Goal: Task Accomplishment & Management: Manage account settings

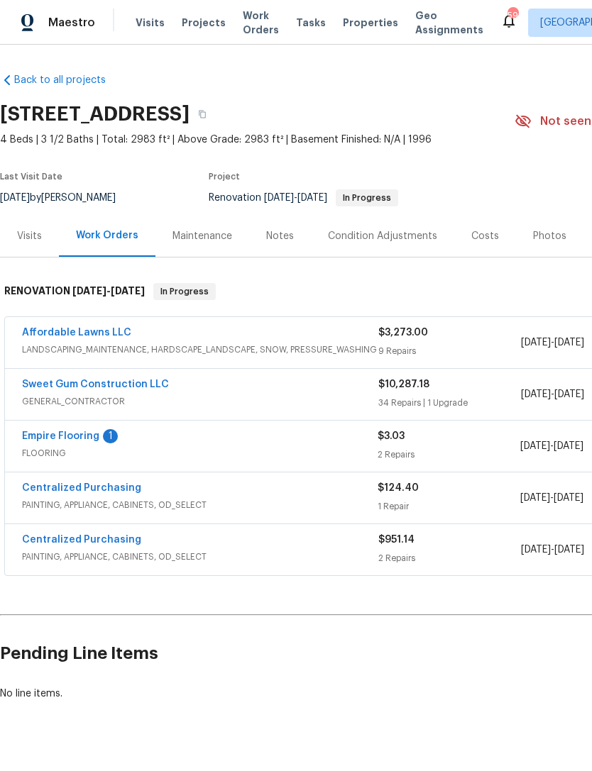
click at [43, 431] on link "Empire Flooring" at bounding box center [60, 436] width 77 height 10
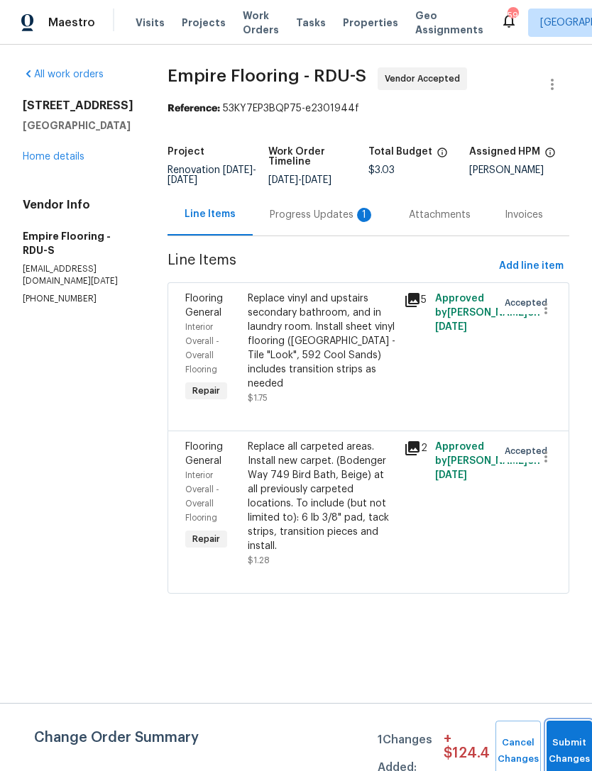
click at [570, 742] on button "Submit Changes" at bounding box center [568, 751] width 45 height 61
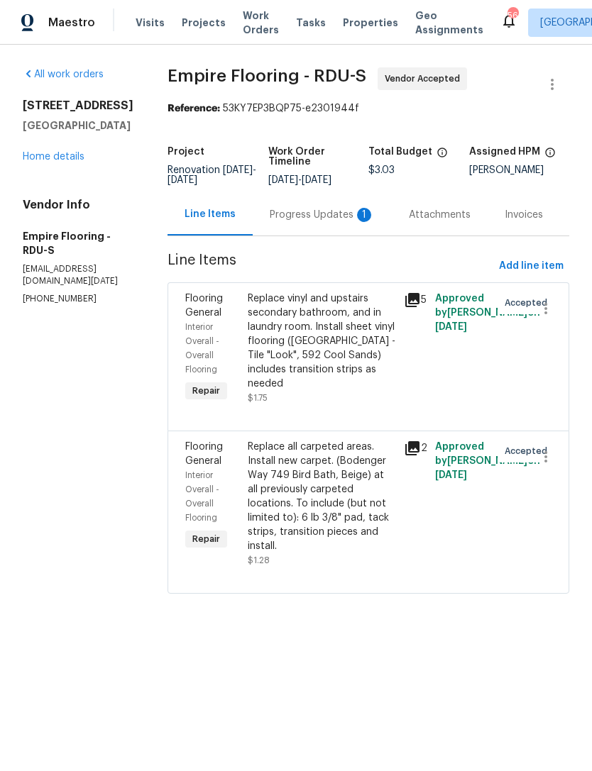
click at [77, 170] on div "All work orders [STREET_ADDRESS][PERSON_NAME] Home details Vendor Info Empire F…" at bounding box center [78, 186] width 111 height 238
click at [70, 158] on link "Home details" at bounding box center [54, 157] width 62 height 10
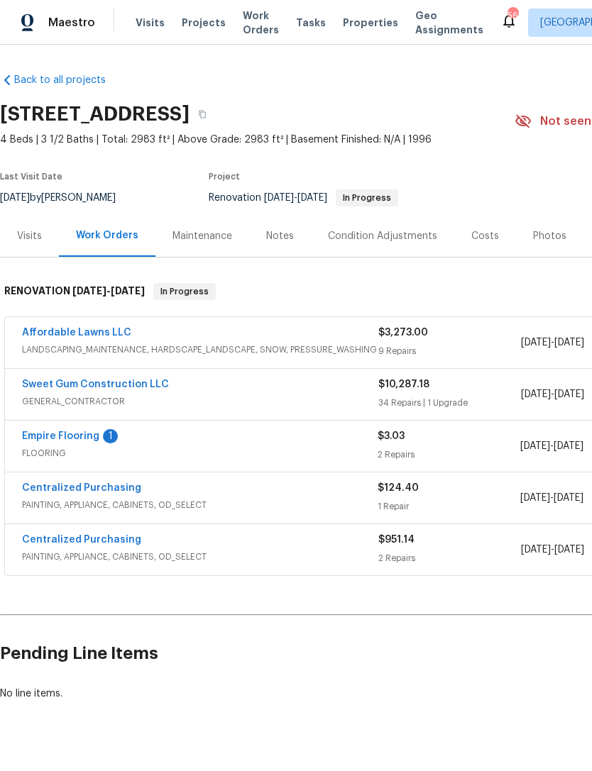
click at [49, 432] on link "Empire Flooring" at bounding box center [60, 436] width 77 height 10
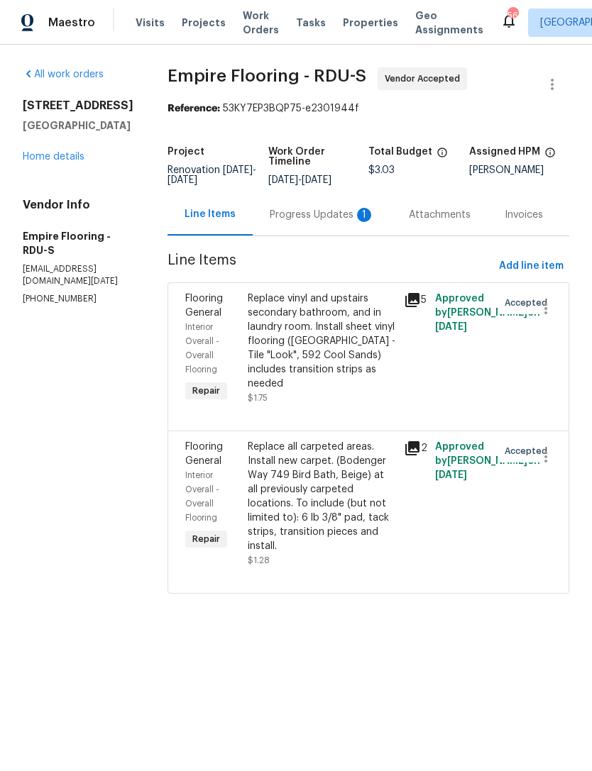
click at [313, 222] on div "Progress Updates 1" at bounding box center [322, 215] width 105 height 14
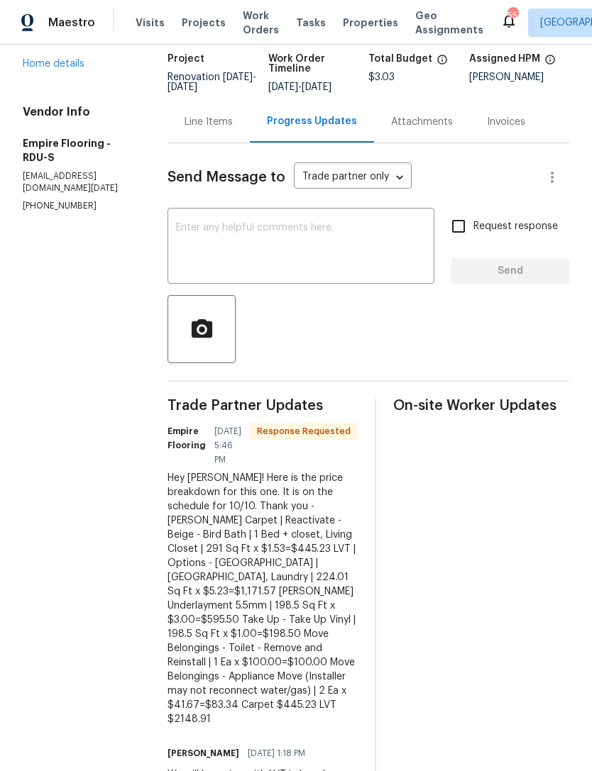
scroll to position [90, 0]
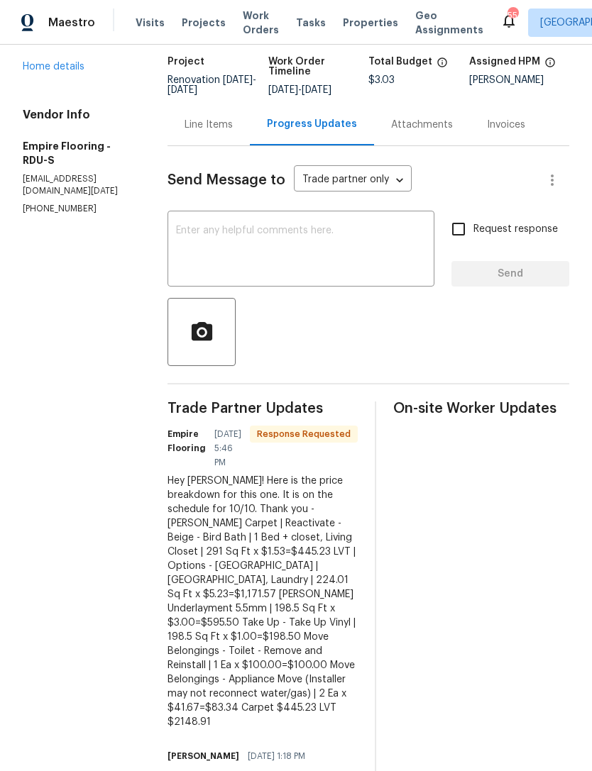
click at [233, 132] on div "Line Items" at bounding box center [208, 125] width 48 height 14
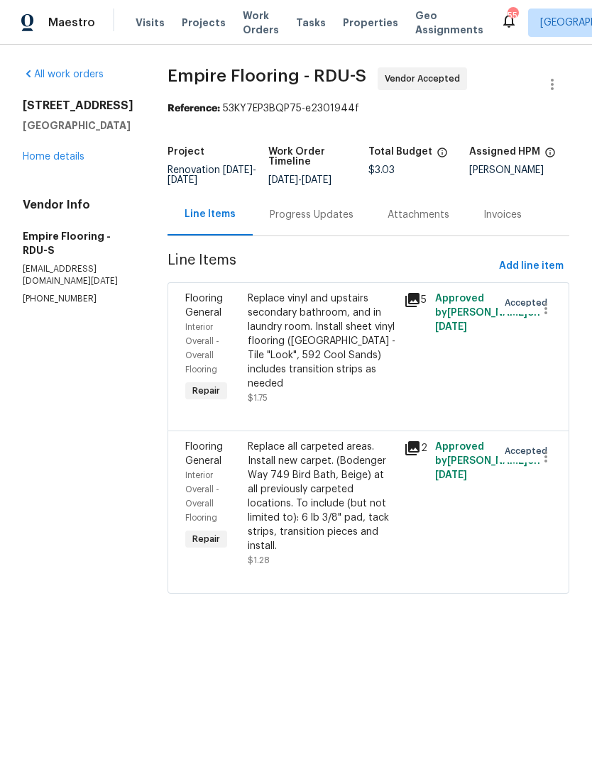
click at [337, 495] on div "Replace all carpeted areas. Install new carpet. (Bodenger Way 749 Bird Bath, Be…" at bounding box center [322, 497] width 148 height 114
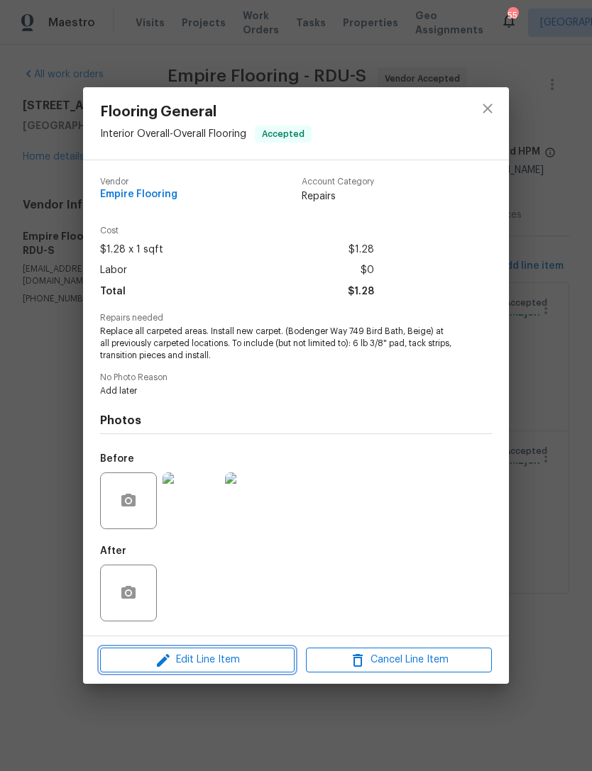
click at [233, 650] on button "Edit Line Item" at bounding box center [197, 660] width 194 height 25
click at [233, 634] on body "Maestro Visits Projects Work Orders Tasks Properties Geo Assignments 55 Raleigh…" at bounding box center [296, 317] width 592 height 634
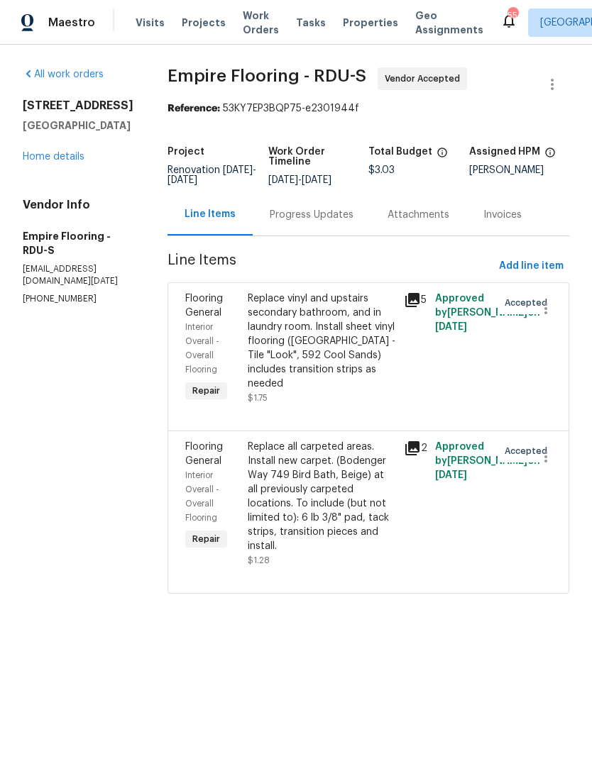
click at [334, 488] on div "Replace all carpeted areas. Install new carpet. (Bodenger Way 749 Bird Bath, Be…" at bounding box center [322, 497] width 148 height 114
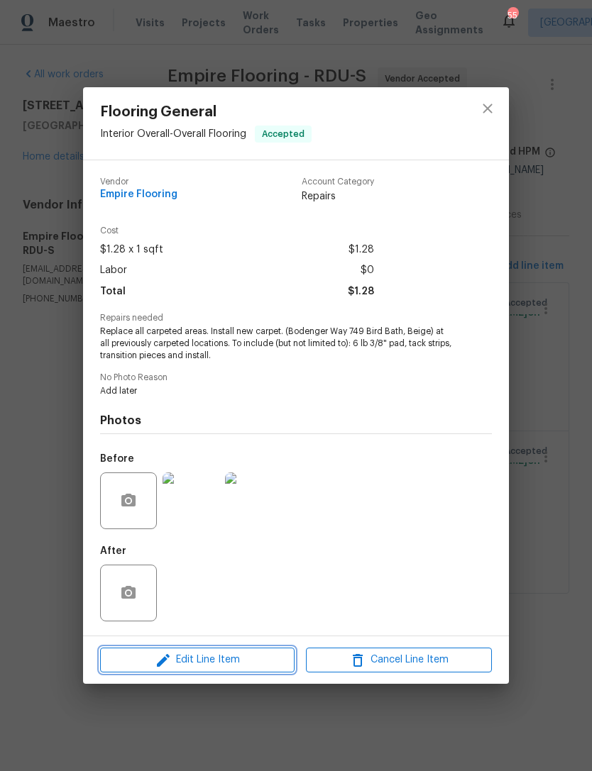
click at [239, 663] on span "Edit Line Item" at bounding box center [197, 660] width 186 height 18
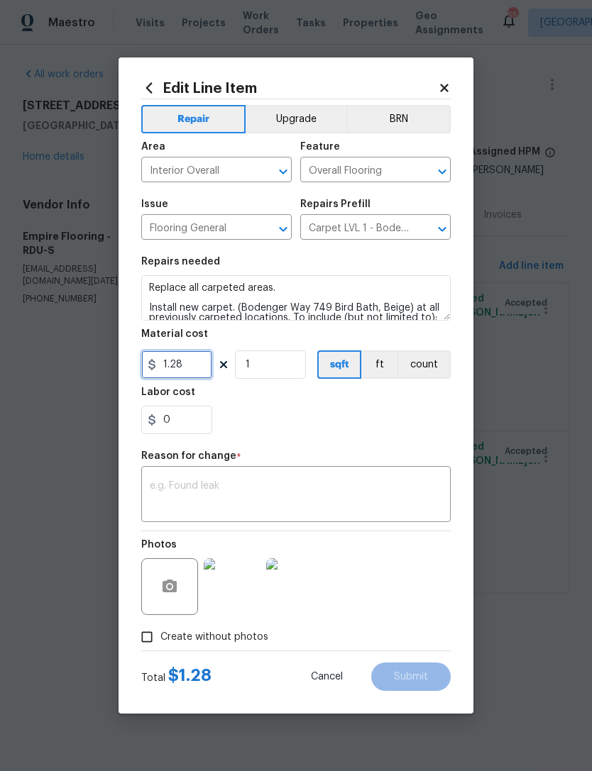
click at [187, 364] on input "1.28" at bounding box center [176, 365] width 71 height 28
click at [186, 363] on input "1.28" at bounding box center [176, 365] width 71 height 28
click at [182, 364] on input "1.28" at bounding box center [176, 365] width 71 height 28
click at [184, 367] on input "1.28" at bounding box center [176, 365] width 71 height 28
click at [183, 366] on input "1.28" at bounding box center [176, 365] width 71 height 28
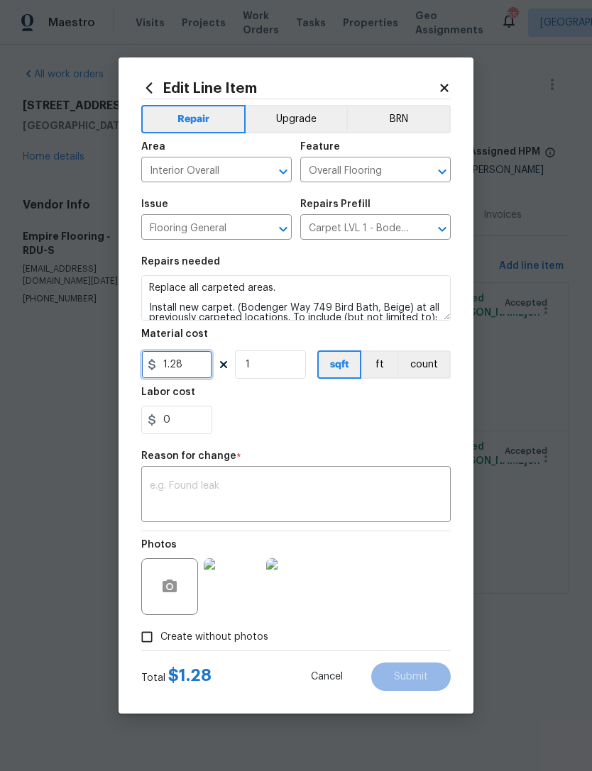
click at [184, 368] on input "1.28" at bounding box center [176, 365] width 71 height 28
type input "445.23"
click at [355, 495] on textarea at bounding box center [296, 496] width 292 height 30
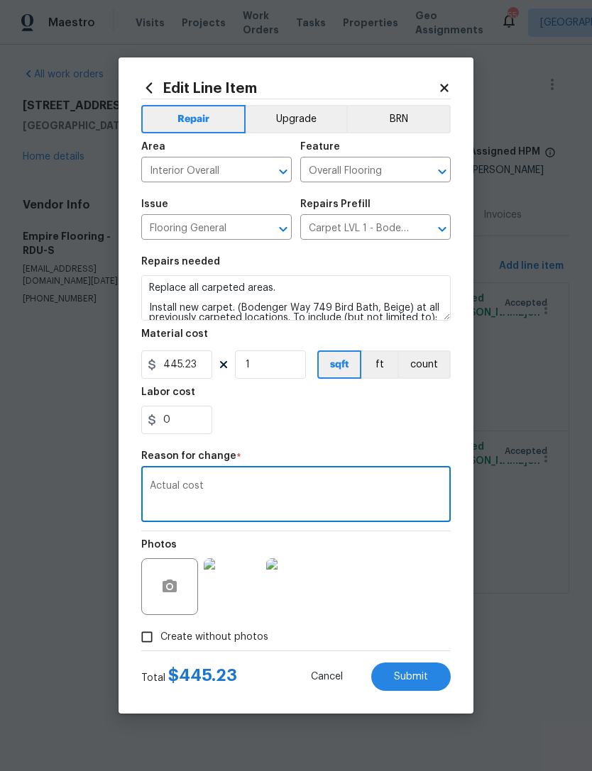
type textarea "Actual cost"
click at [385, 441] on section "Repairs needed Replace all carpeted areas. Install new carpet. (Bodenger Way 74…" at bounding box center [295, 345] width 309 height 194
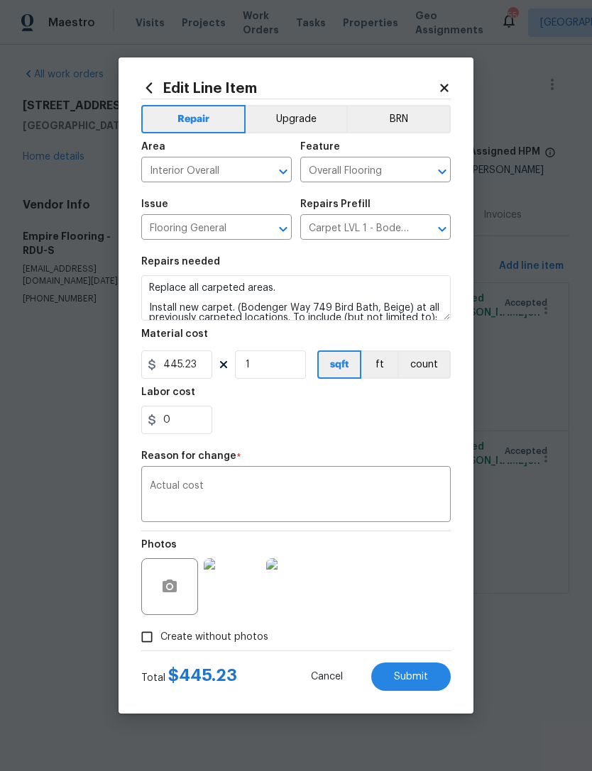
click at [426, 677] on span "Submit" at bounding box center [411, 677] width 34 height 11
type input "1.28"
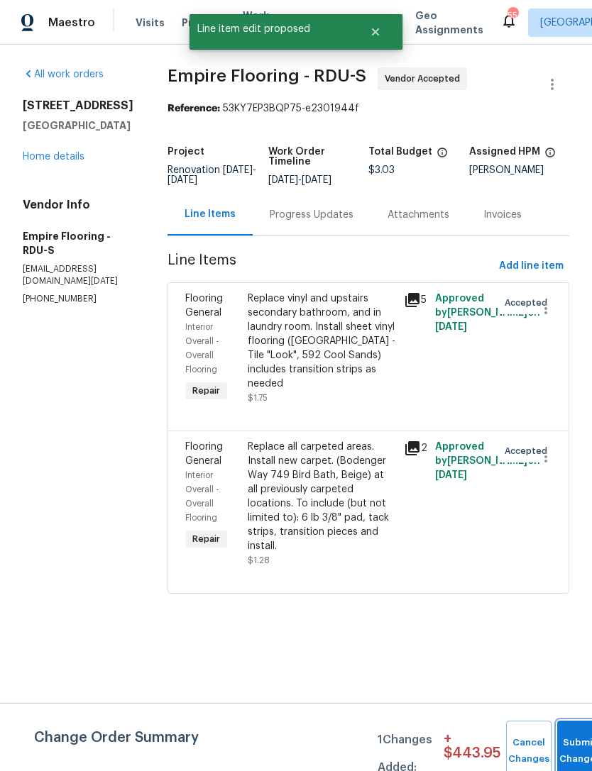
click at [575, 753] on span "Submit Changes" at bounding box center [579, 751] width 31 height 33
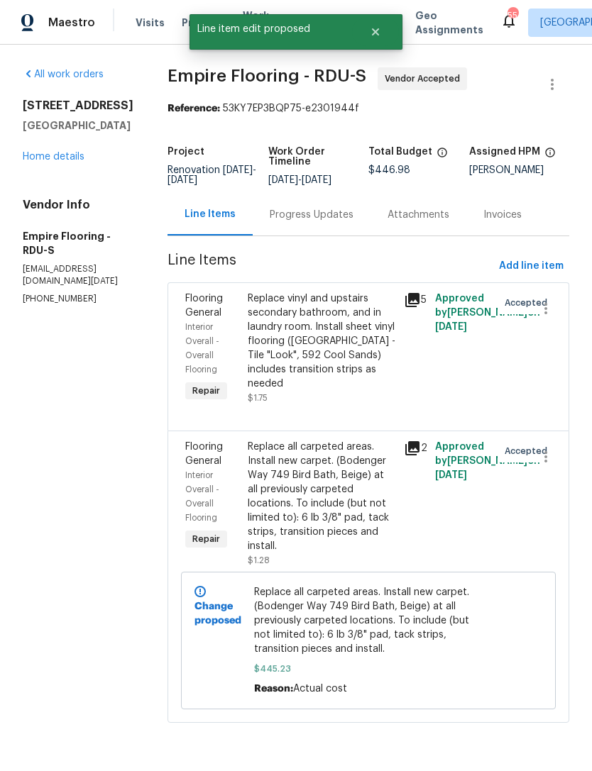
click at [343, 222] on div "Progress Updates" at bounding box center [312, 215] width 84 height 14
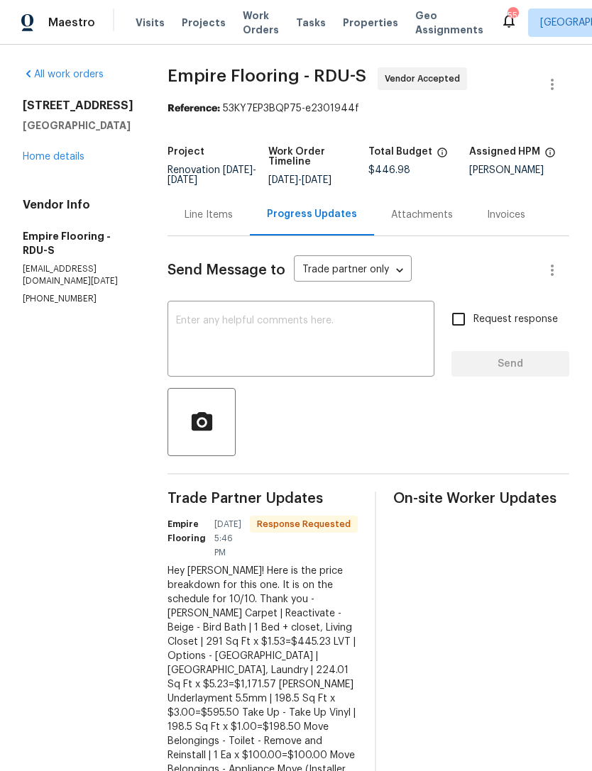
click at [229, 218] on div "Line Items" at bounding box center [208, 215] width 48 height 14
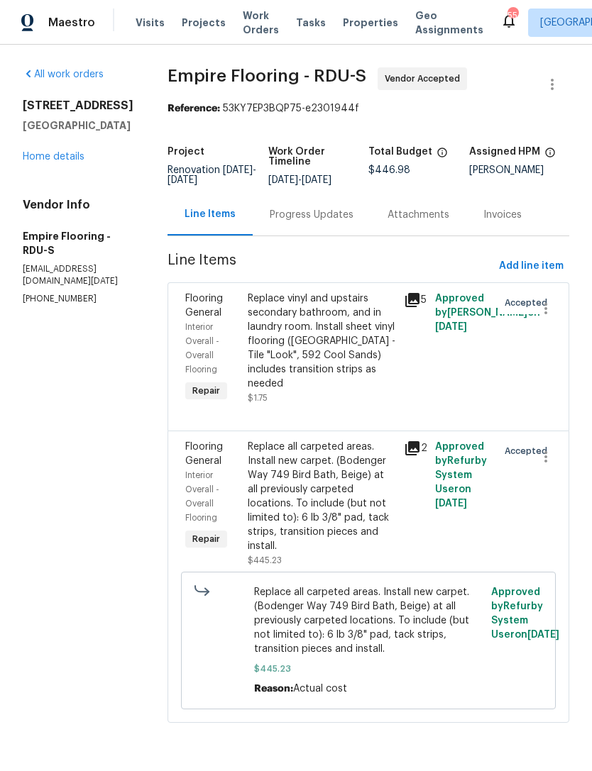
click at [353, 381] on div "Replace vinyl and upstairs secondary bathroom, and in laundry room. Install she…" at bounding box center [322, 341] width 148 height 99
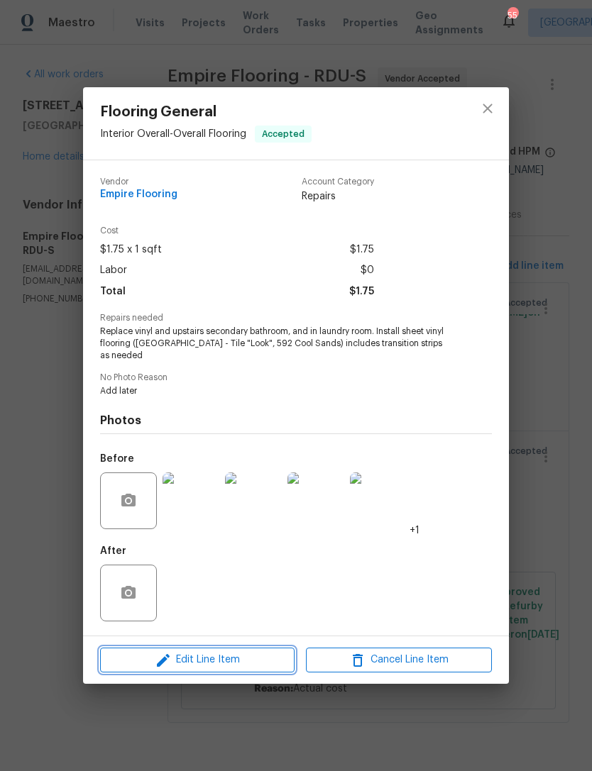
click at [241, 659] on span "Edit Line Item" at bounding box center [197, 660] width 186 height 18
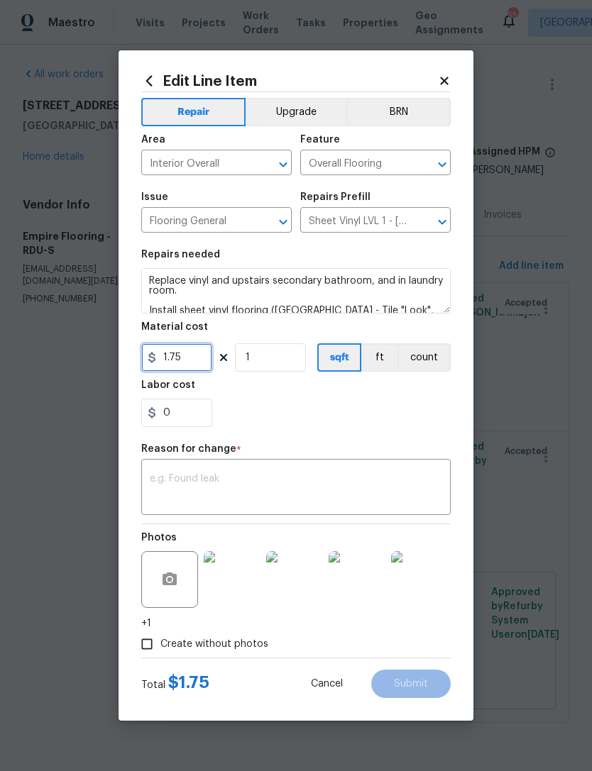
click at [187, 368] on input "1.75" at bounding box center [176, 357] width 71 height 28
click at [186, 367] on input "1.75" at bounding box center [176, 357] width 71 height 28
click at [184, 357] on input "1.75" at bounding box center [176, 357] width 71 height 28
type input "2148.91"
click at [401, 499] on textarea at bounding box center [296, 489] width 292 height 30
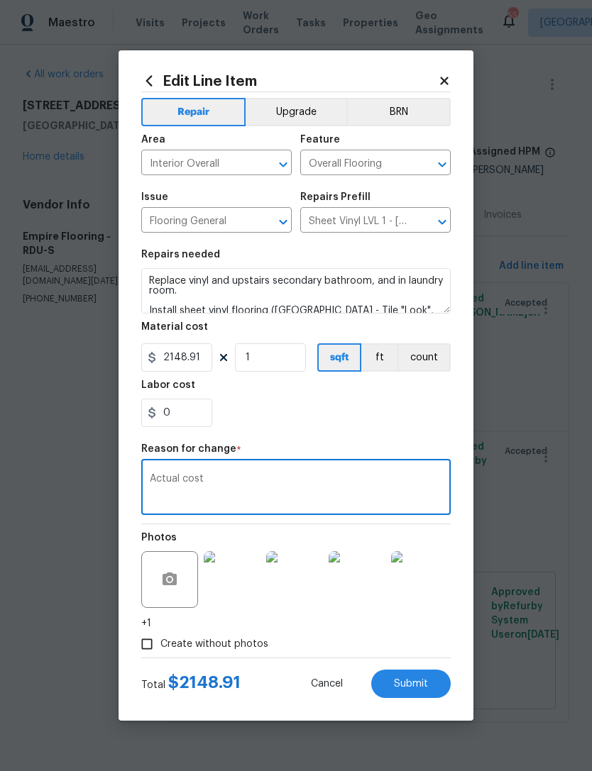
type textarea "Actual cost"
click at [377, 414] on div "0" at bounding box center [295, 413] width 309 height 28
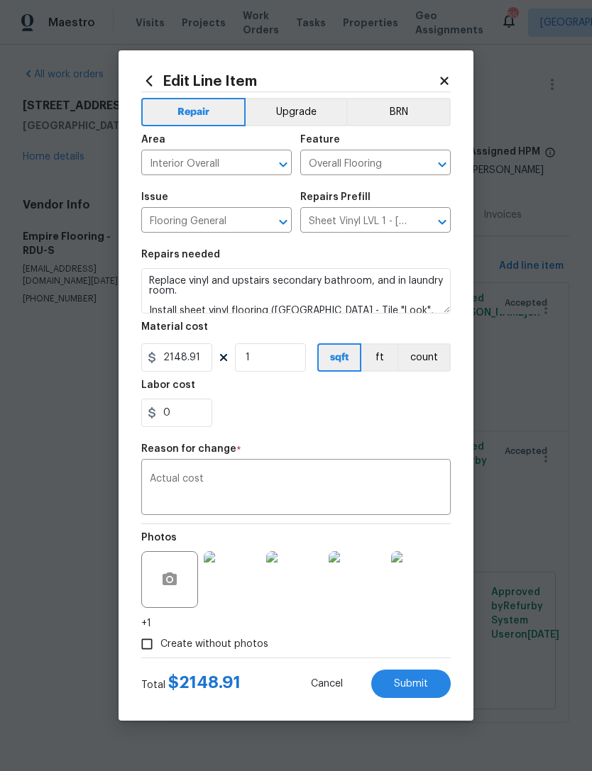
click at [374, 429] on section "Repairs needed Replace vinyl and upstairs secondary bathroom, and in laundry ro…" at bounding box center [295, 338] width 309 height 194
click at [427, 688] on span "Submit" at bounding box center [411, 684] width 34 height 11
type input "1.75"
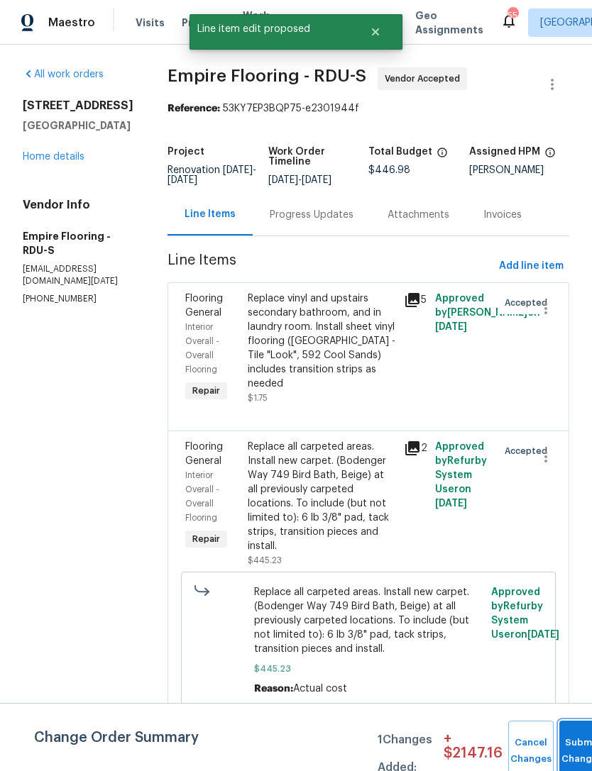
click at [578, 746] on button "Submit Changes" at bounding box center [581, 751] width 45 height 61
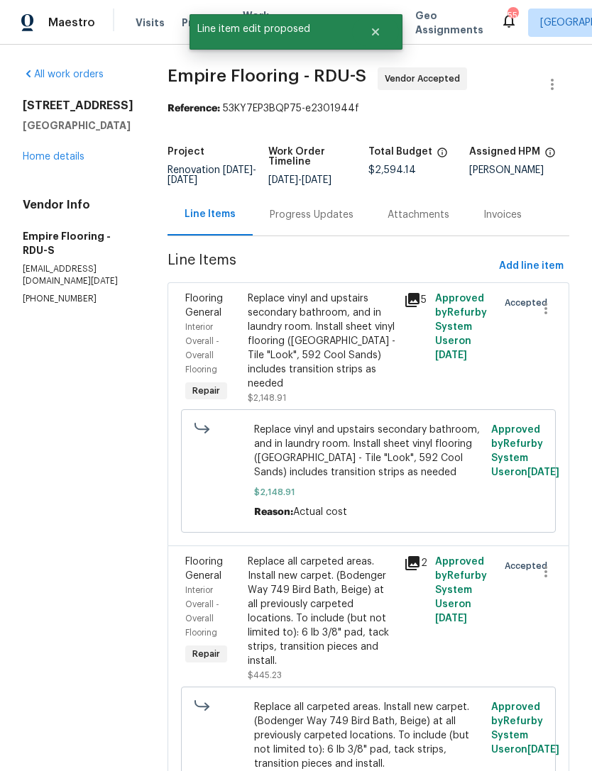
click at [56, 141] on div "7200 Ridgeline Dr Raleigh, NC 27613 Home details" at bounding box center [78, 131] width 111 height 65
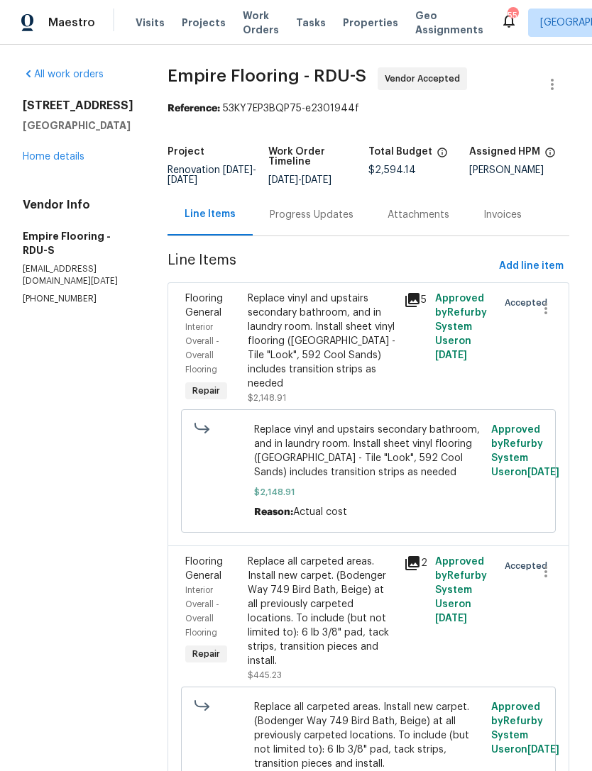
click at [356, 363] on div "Replace vinyl and upstairs secondary bathroom, and in laundry room. Install she…" at bounding box center [322, 341] width 148 height 99
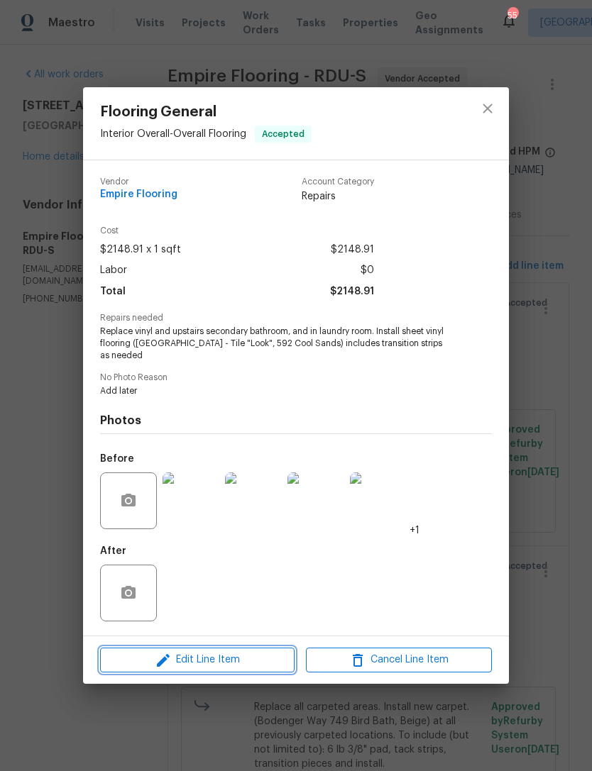
click at [256, 648] on button "Edit Line Item" at bounding box center [197, 660] width 194 height 25
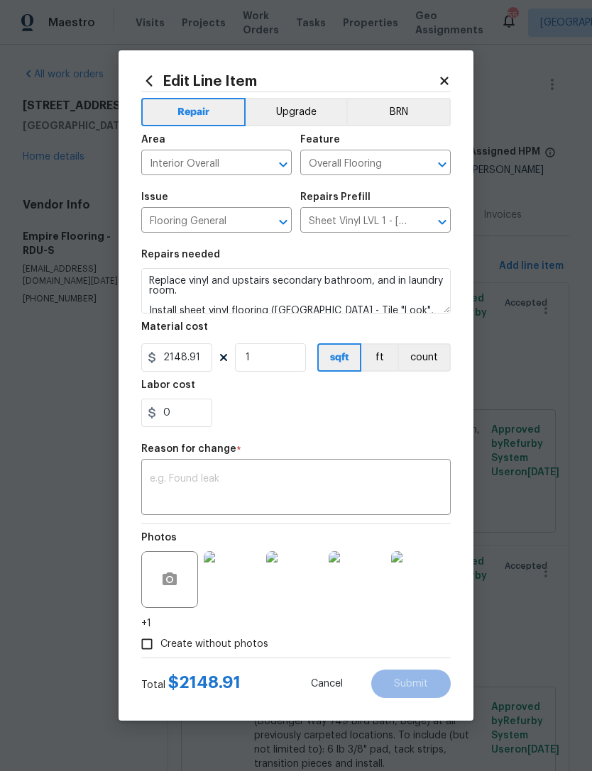
click at [307, 116] on button "Upgrade" at bounding box center [296, 112] width 101 height 28
click at [382, 481] on textarea at bounding box center [296, 489] width 292 height 30
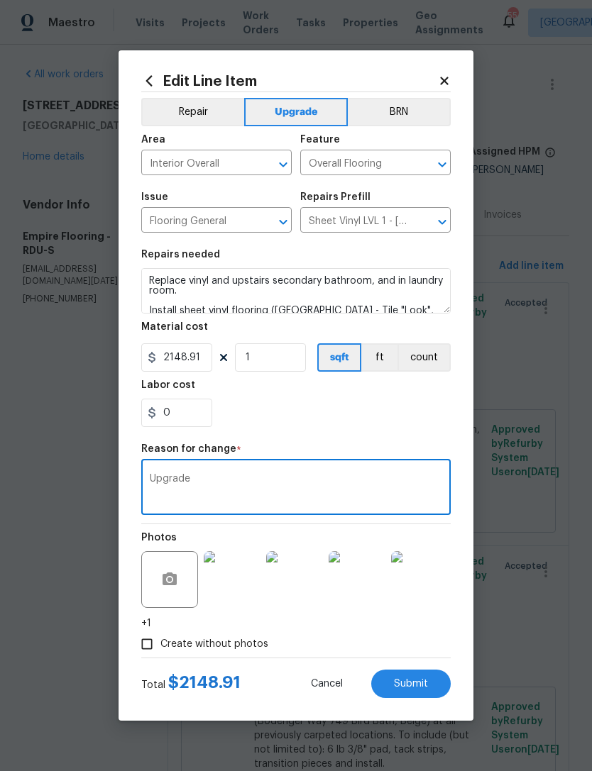
type textarea "Upgrade"
click at [402, 404] on div "0" at bounding box center [295, 413] width 309 height 28
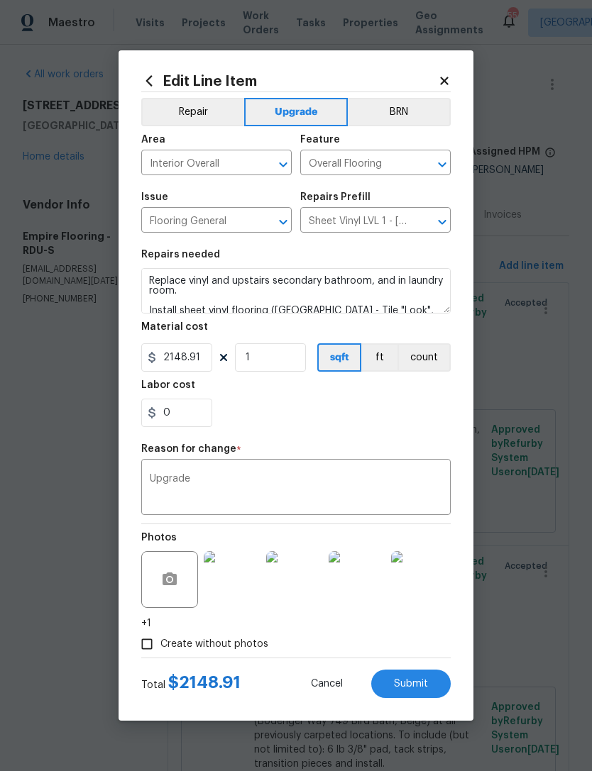
click at [428, 687] on button "Submit" at bounding box center [410, 684] width 79 height 28
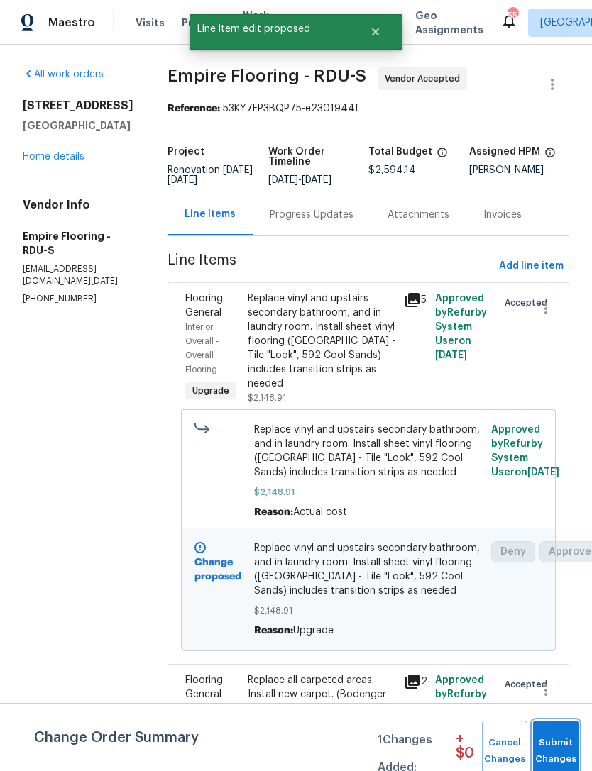
click at [563, 745] on span "Submit Changes" at bounding box center [555, 751] width 31 height 33
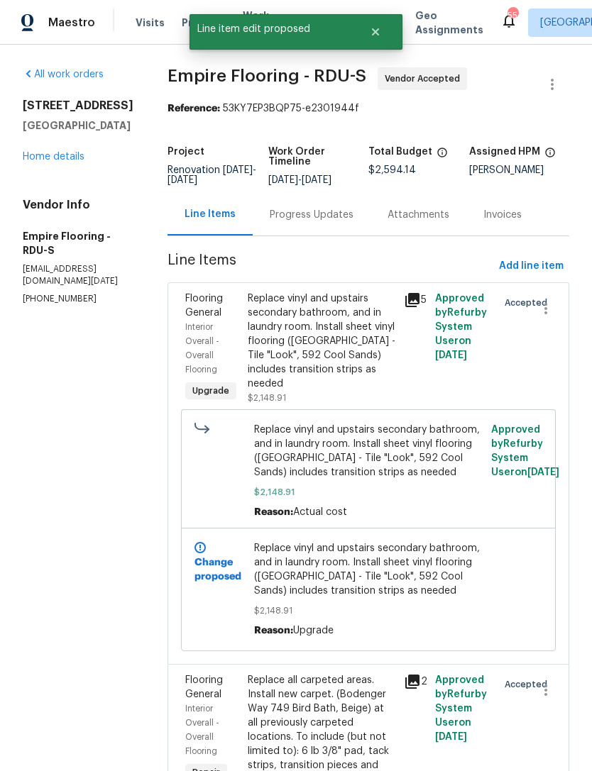
click at [49, 160] on link "Home details" at bounding box center [54, 157] width 62 height 10
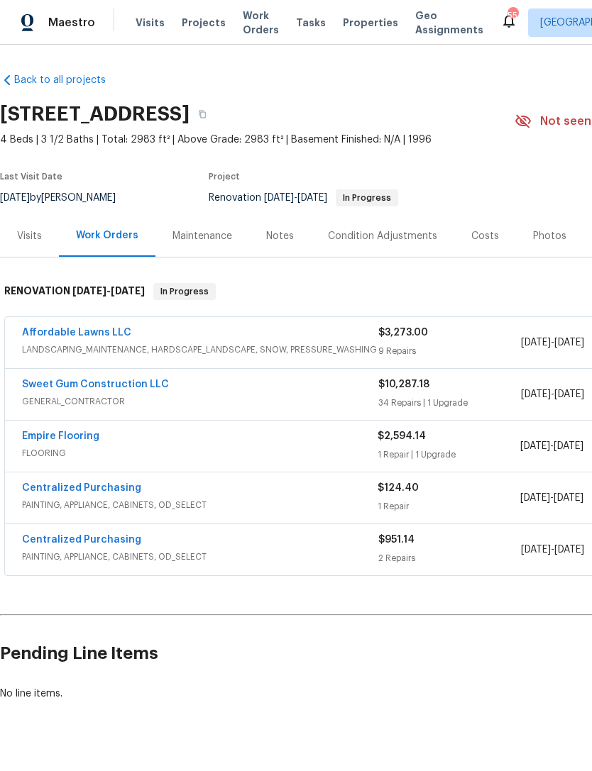
click at [270, 233] on div "Notes" at bounding box center [280, 236] width 28 height 14
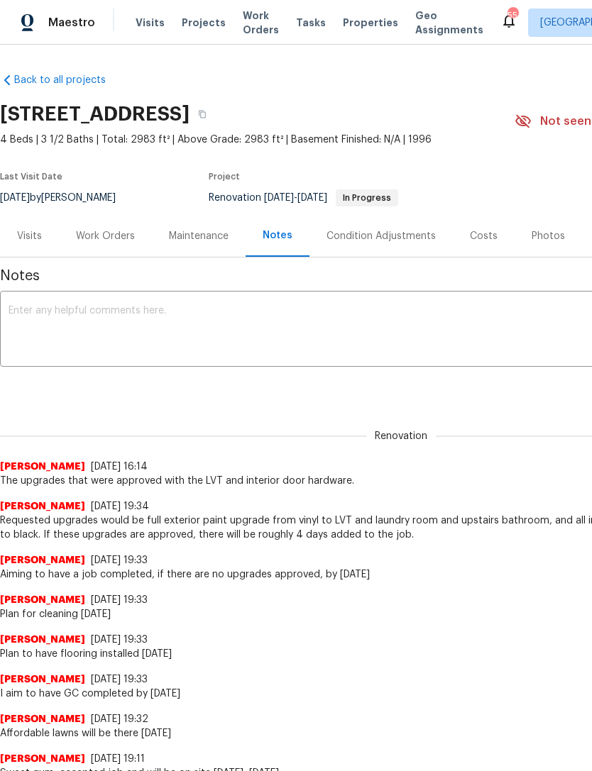
click at [101, 229] on div "Work Orders" at bounding box center [105, 236] width 59 height 14
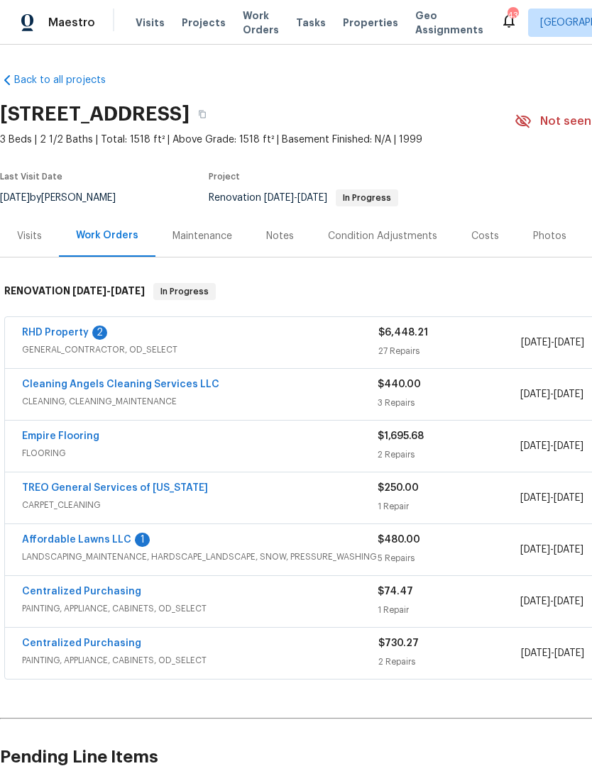
click at [57, 329] on link "RHD Property" at bounding box center [55, 333] width 67 height 10
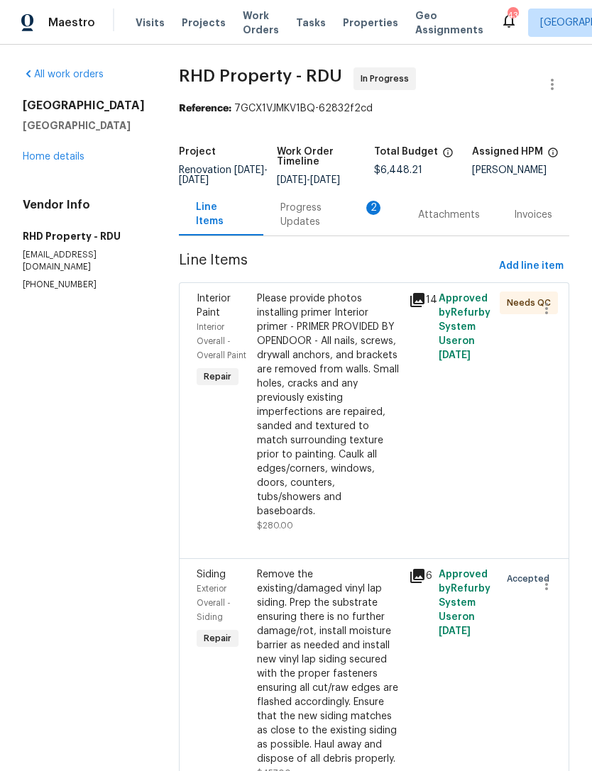
click at [318, 226] on div "Progress Updates 2" at bounding box center [332, 215] width 104 height 28
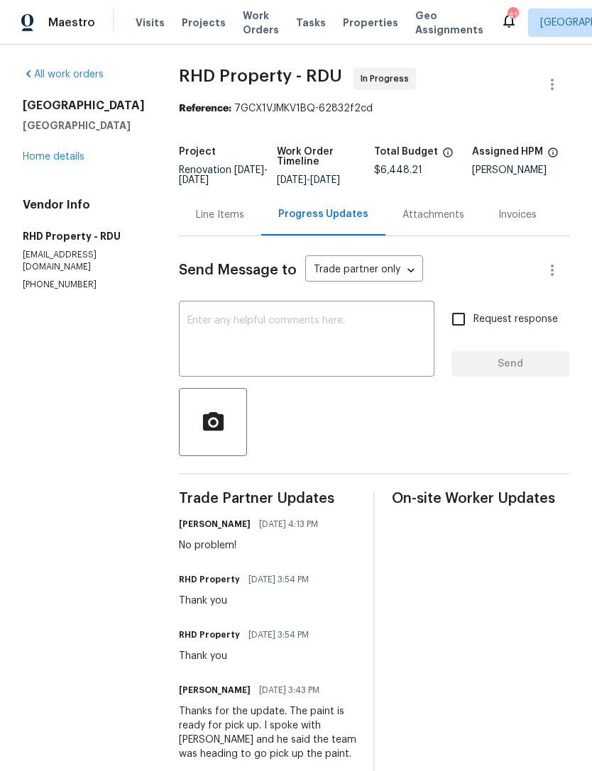
click at [232, 222] on div "Line Items" at bounding box center [220, 215] width 48 height 14
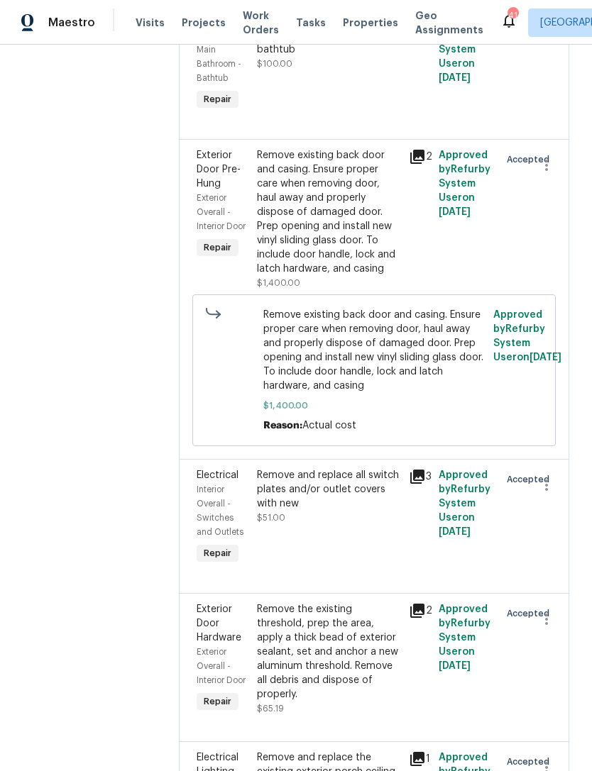
scroll to position [2180, 0]
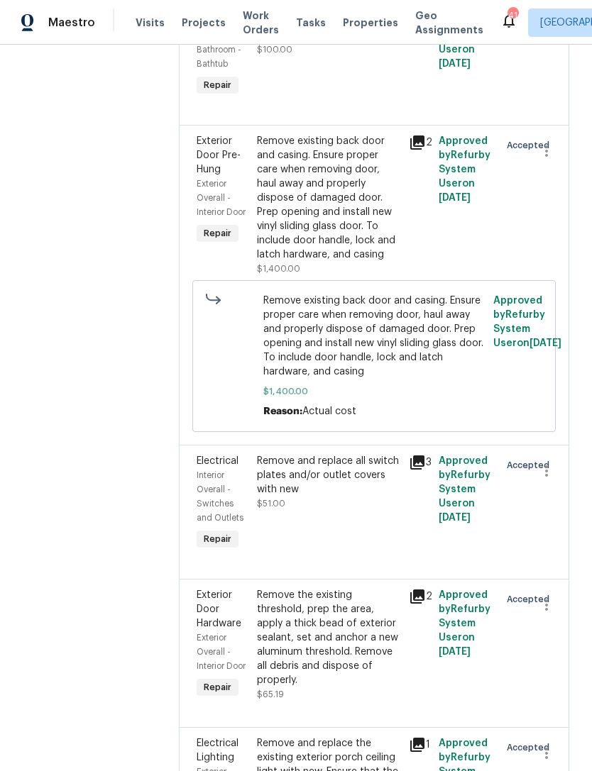
click at [348, 258] on div "Remove existing back door and casing. Ensure proper care when removing door, ha…" at bounding box center [328, 198] width 143 height 128
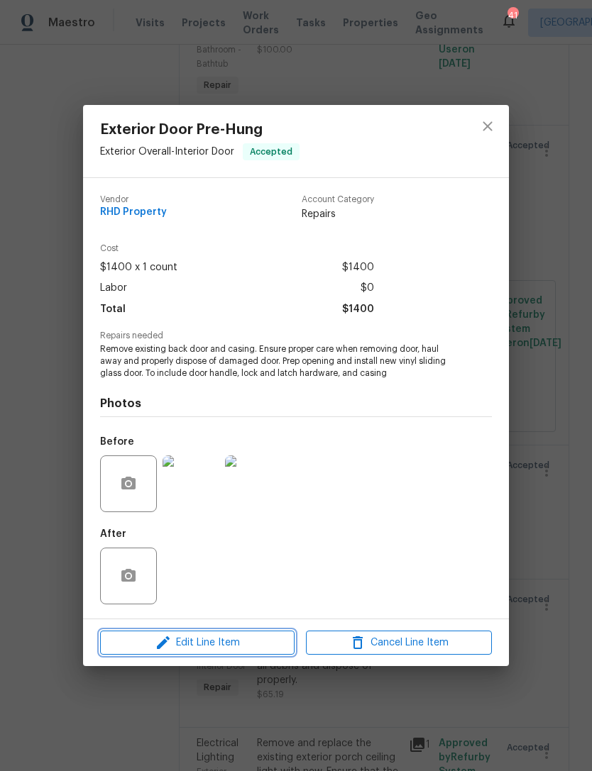
click at [245, 651] on span "Edit Line Item" at bounding box center [197, 643] width 186 height 18
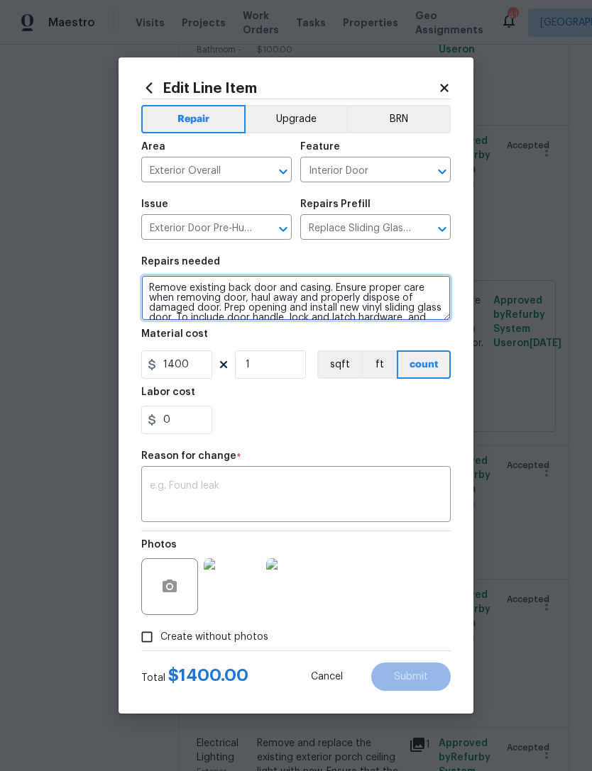
click at [217, 299] on textarea "Remove existing back door and casing. Ensure proper care when removing door, ha…" at bounding box center [295, 297] width 309 height 45
click at [244, 297] on textarea "Remove existing back door and casing. Ensure proper care when removing door, ha…" at bounding box center [295, 297] width 309 height 45
click at [243, 297] on textarea "Remove existing back door and casing. Ensure proper care when removing door, ha…" at bounding box center [295, 297] width 309 height 45
click at [248, 304] on textarea "Remove existing back door and casing. Ensure proper care when removing door, ha…" at bounding box center [295, 297] width 309 height 45
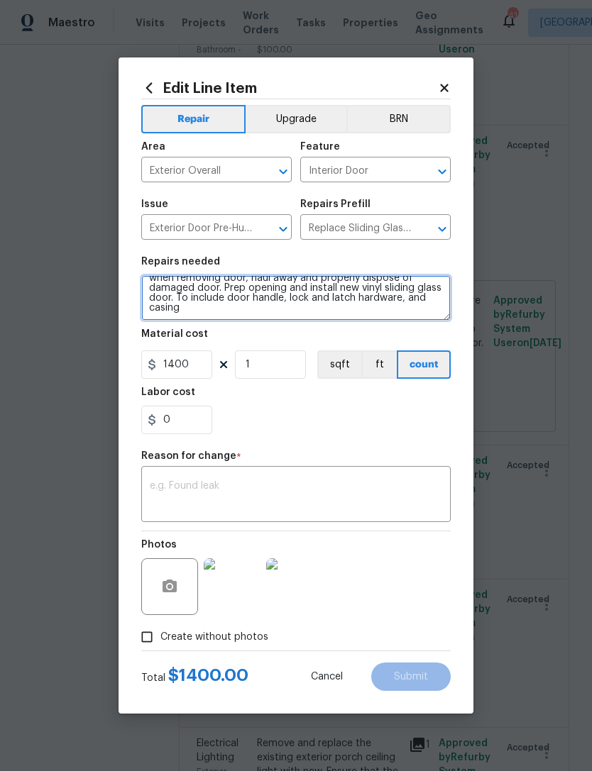
click at [329, 309] on textarea "Remove existing back door and casing. Ensure proper care when removing door, ha…" at bounding box center [295, 297] width 309 height 45
click at [287, 299] on textarea "Remove existing back door and casing. Ensure proper care when removing door, ha…" at bounding box center [295, 297] width 309 height 45
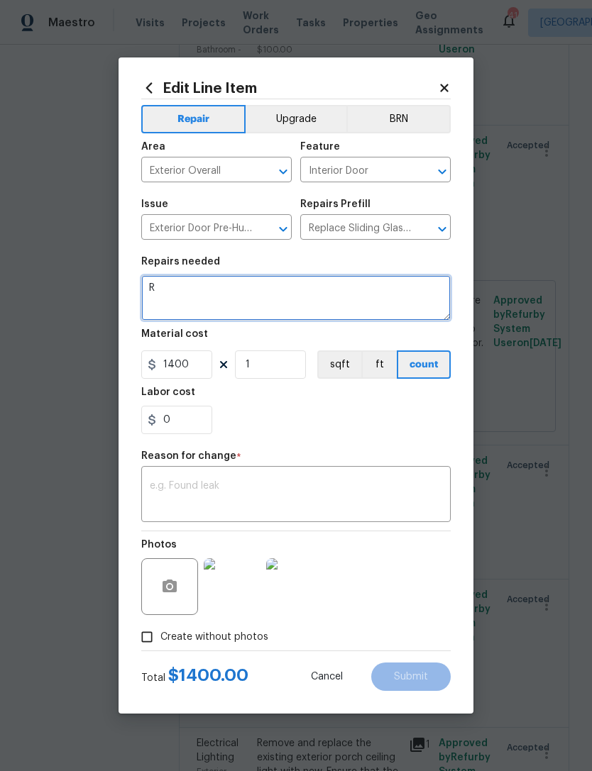
scroll to position [0, 0]
type textarea "Rr"
click at [288, 292] on textarea "Rr" at bounding box center [295, 297] width 309 height 45
click at [287, 292] on textarea "Rr" at bounding box center [295, 297] width 309 height 45
click at [372, 299] on textarea "Repair door and replace damaged casing and trim." at bounding box center [295, 297] width 309 height 45
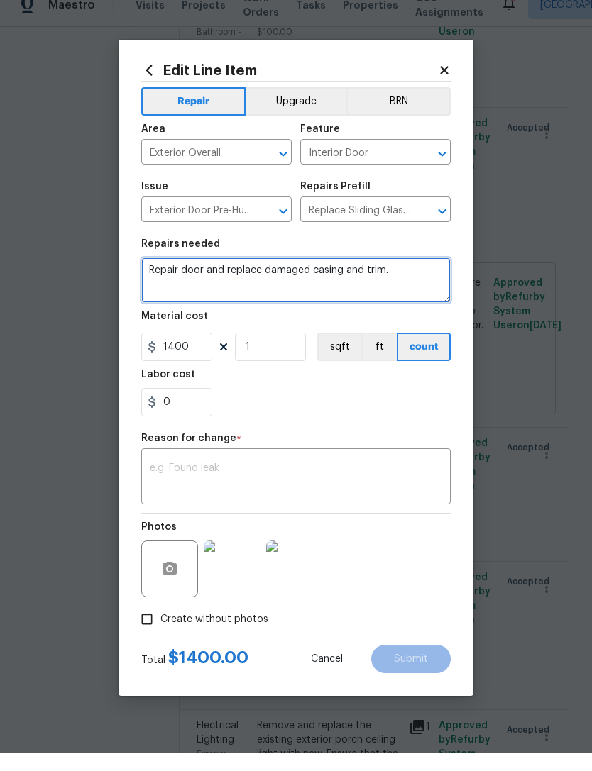
type textarea "Repair door and replace damaged casing and trim."
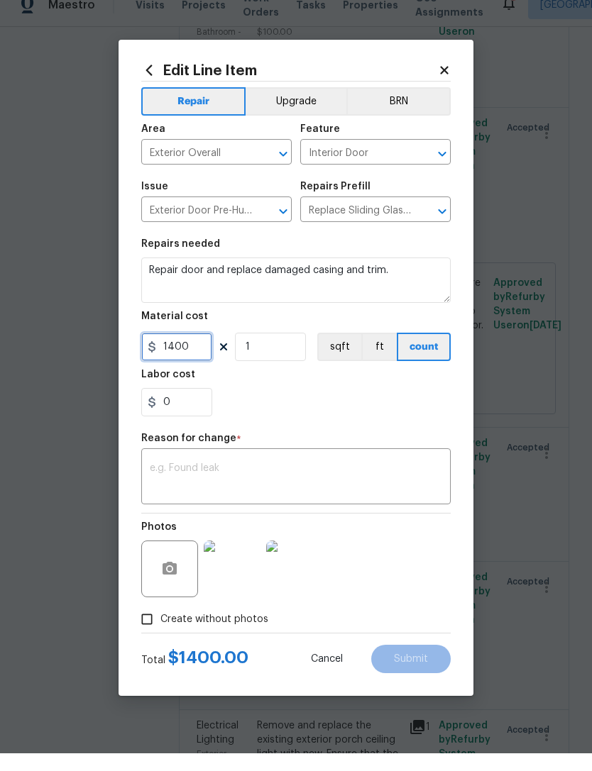
click at [200, 351] on input "1400" at bounding box center [176, 365] width 71 height 28
click at [177, 351] on input "1400" at bounding box center [176, 365] width 71 height 28
click at [331, 415] on div "0" at bounding box center [295, 420] width 309 height 28
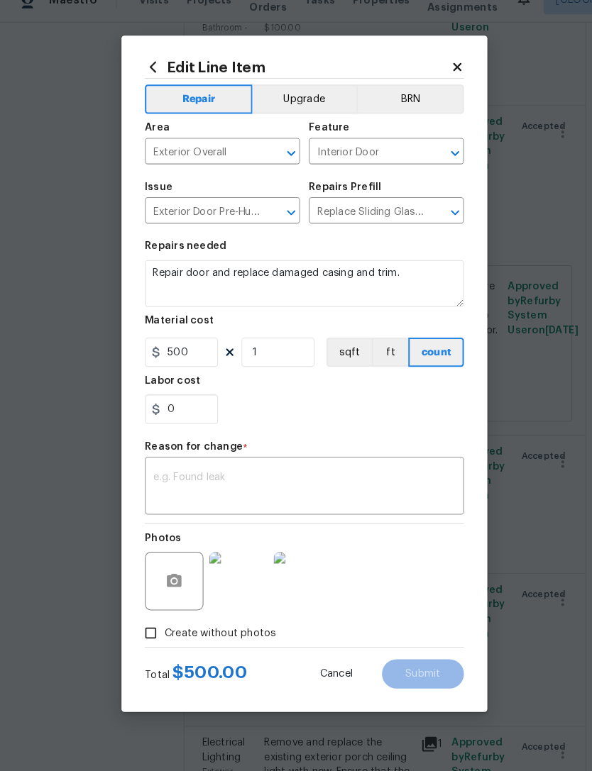
scroll to position [45, 0]
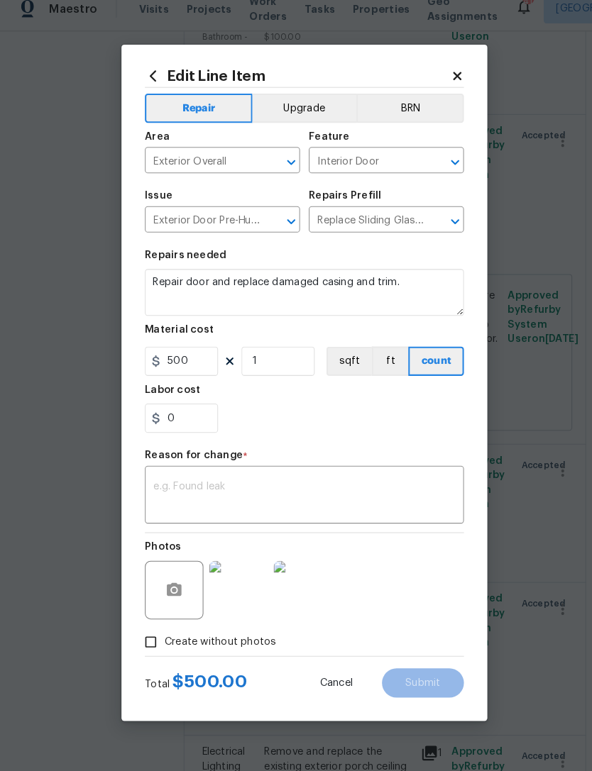
click at [356, 412] on div "0" at bounding box center [295, 420] width 309 height 28
click at [336, 432] on div "Repair Upgrade BRN Area Exterior Overall ​ Feature Interior Door ​ Issue Exteri…" at bounding box center [295, 374] width 309 height 551
click at [359, 276] on textarea "Repair door and replace damaged casing and trim." at bounding box center [295, 297] width 309 height 45
click at [228, 276] on textarea "Repair door and replace damaged casing and trim." at bounding box center [295, 297] width 309 height 45
type input "500"
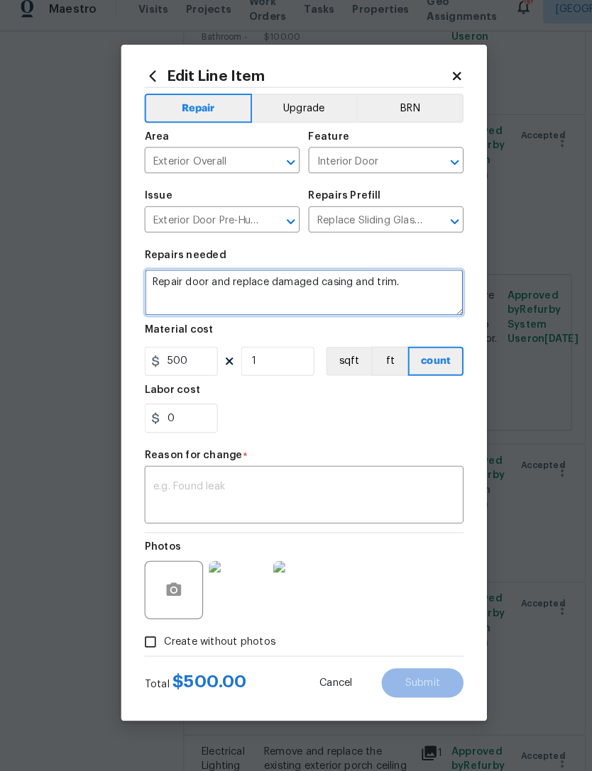
click at [265, 275] on textarea "Repair door and replace damaged casing and trim." at bounding box center [295, 297] width 309 height 45
click at [234, 281] on textarea "Repair door and replace damaged casing and trim." at bounding box center [295, 297] width 309 height 45
click at [221, 275] on textarea "Repair door and replace damaged casing and trim." at bounding box center [295, 297] width 309 height 45
click at [385, 282] on textarea "Repair door, replace damaged casing and trim." at bounding box center [295, 297] width 309 height 45
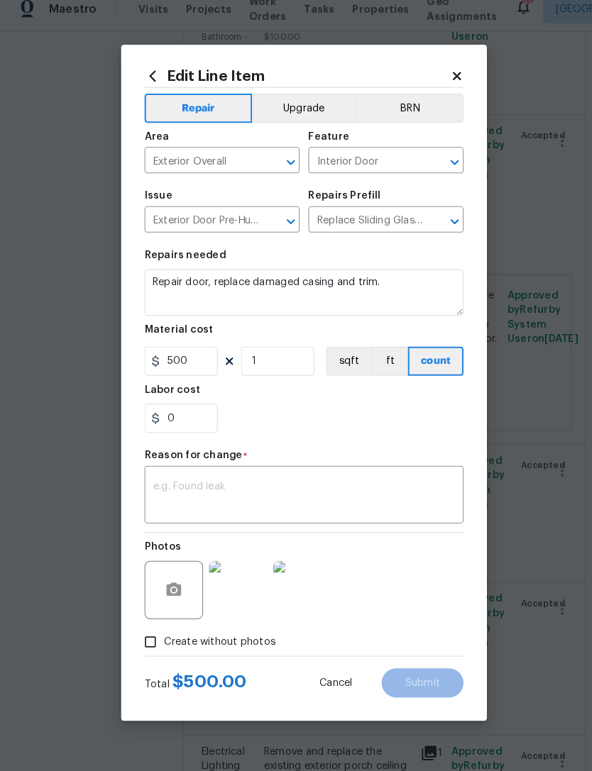
click at [392, 419] on div "0" at bounding box center [295, 420] width 309 height 28
click at [174, 275] on textarea "Repair door, replace damaged casing and trim." at bounding box center [295, 297] width 309 height 45
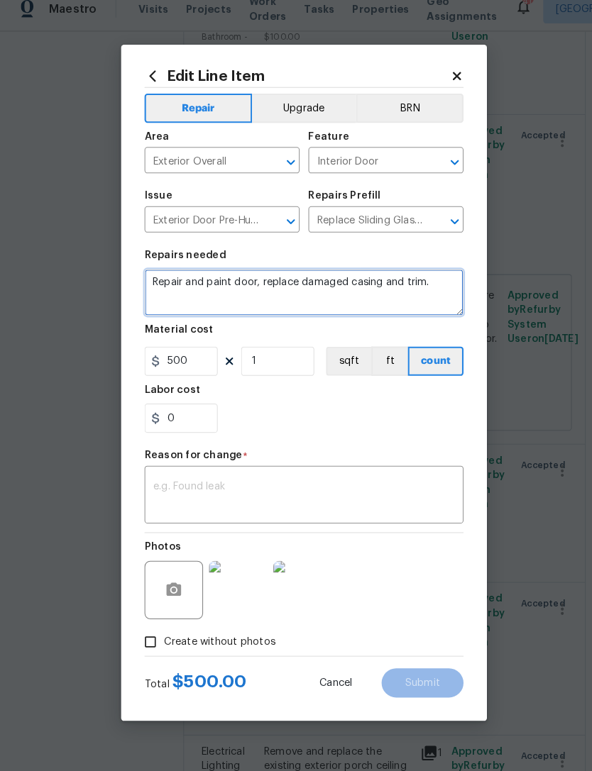
click at [340, 275] on textarea "Repair and paint door, replace damaged casing and trim." at bounding box center [295, 297] width 309 height 45
click at [288, 275] on textarea "Repair and paint door, replace damaged casing and trim." at bounding box center [295, 297] width 309 height 45
click at [224, 277] on textarea "Repair and paint door, replace hardware,mdamaged casing and trim." at bounding box center [295, 297] width 309 height 45
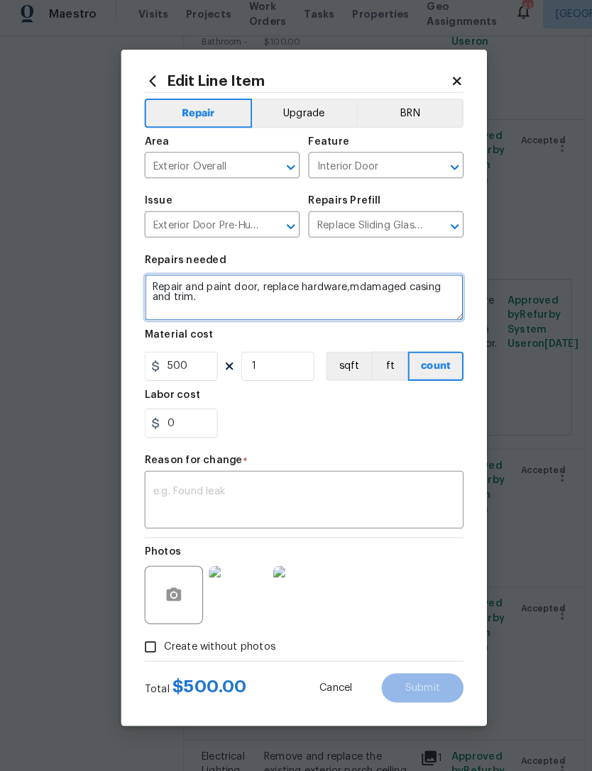
click at [274, 286] on textarea "Repair and paint door, replace hardware,mdamaged casing and trim." at bounding box center [295, 297] width 309 height 45
type textarea "Repair and paint door, replace hardware,mdamaged casing and trim."
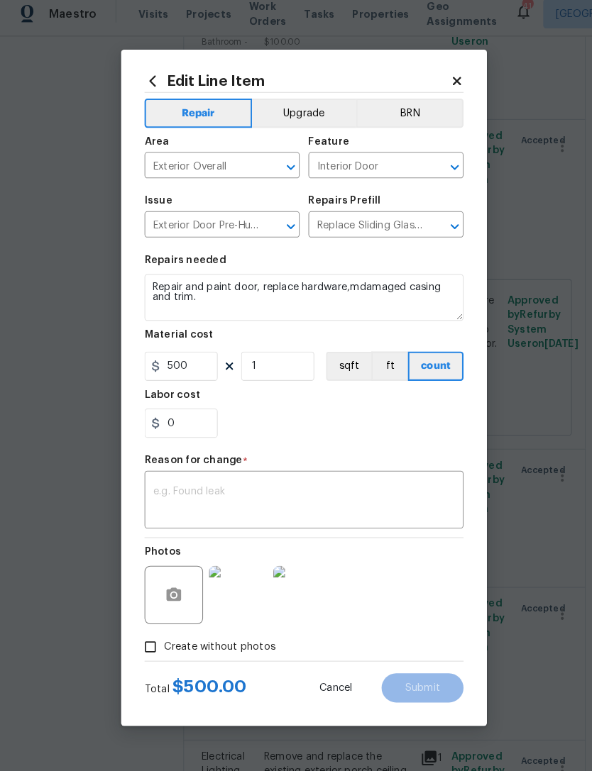
click at [387, 425] on div "0" at bounding box center [295, 420] width 309 height 28
click at [326, 484] on textarea at bounding box center [296, 496] width 292 height 30
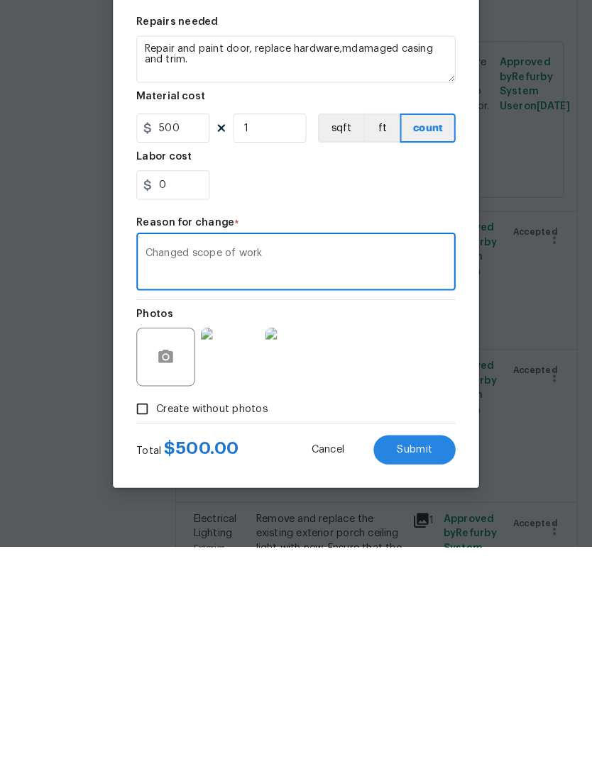
type textarea "Changed scope of work"
click at [413, 663] on button "Submit" at bounding box center [410, 677] width 79 height 28
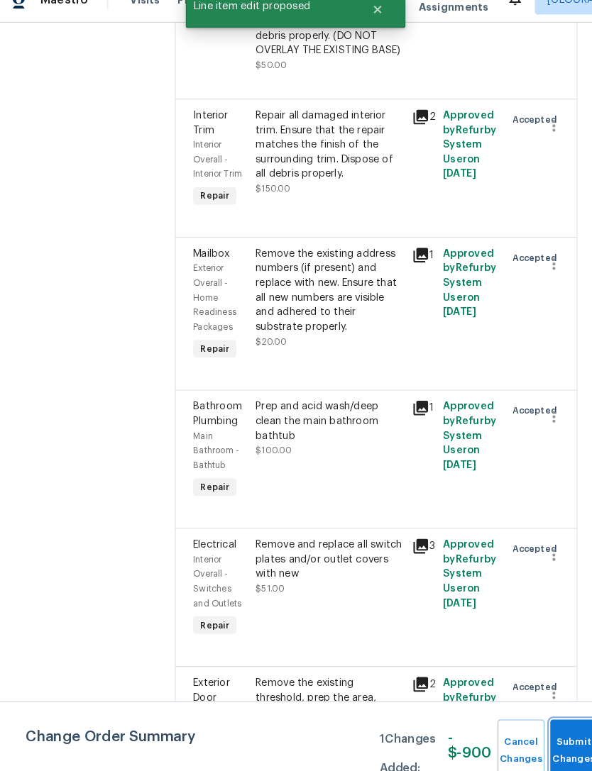
click at [559, 722] on button "Submit Changes" at bounding box center [565, 751] width 45 height 61
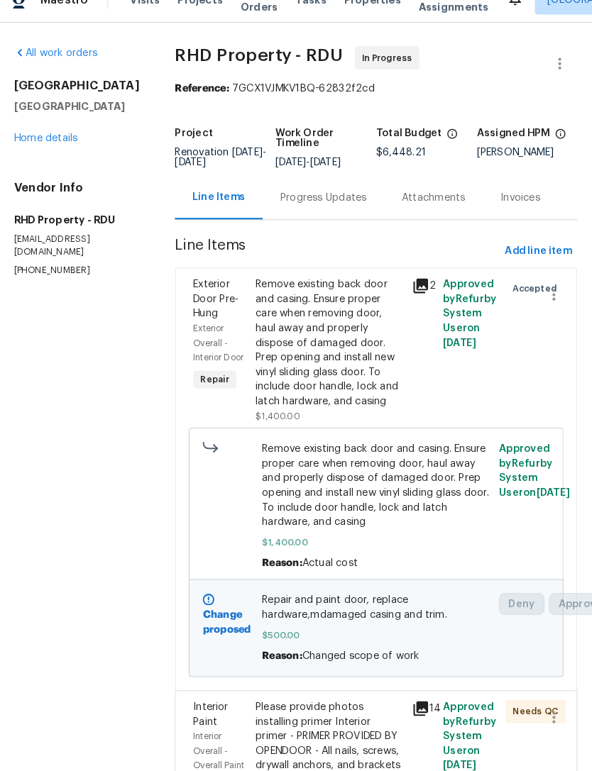
scroll to position [0, 0]
click at [52, 152] on link "Home details" at bounding box center [54, 157] width 62 height 10
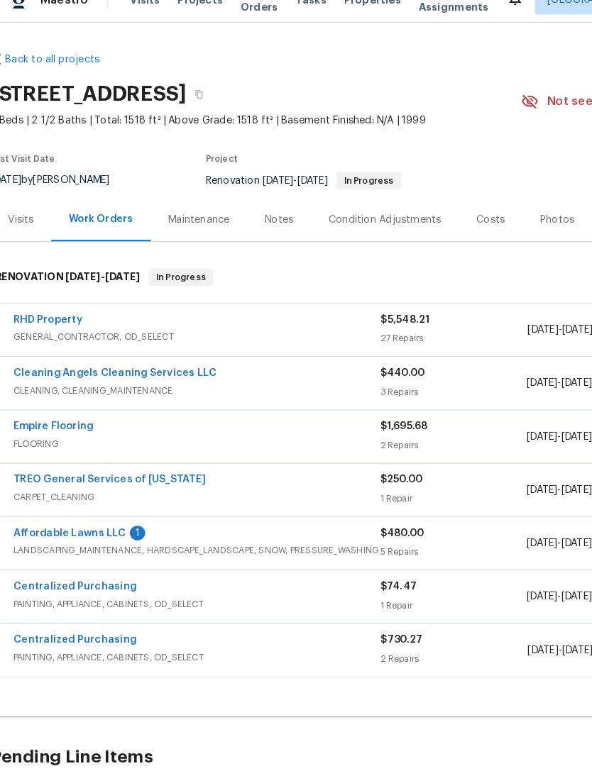
click at [40, 535] on link "Affordable Lawns LLC" at bounding box center [76, 540] width 109 height 10
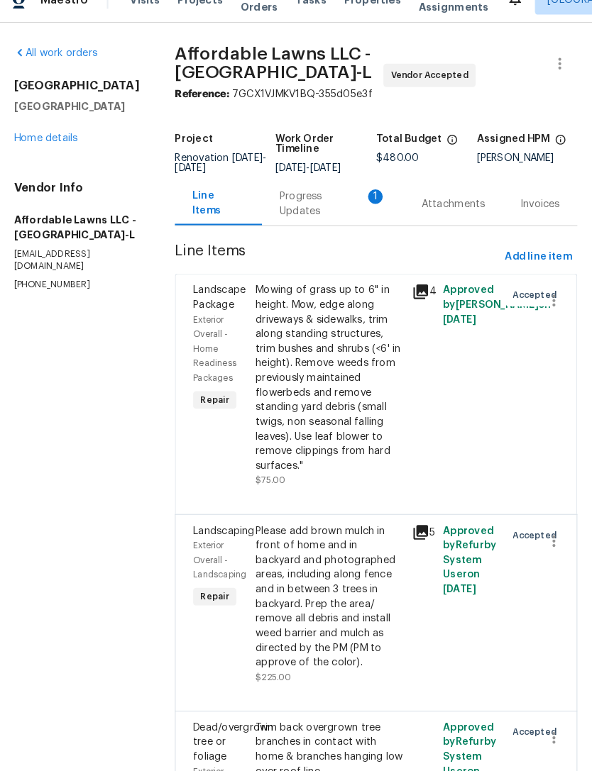
click at [303, 206] on div "Progress Updates 1" at bounding box center [332, 220] width 104 height 28
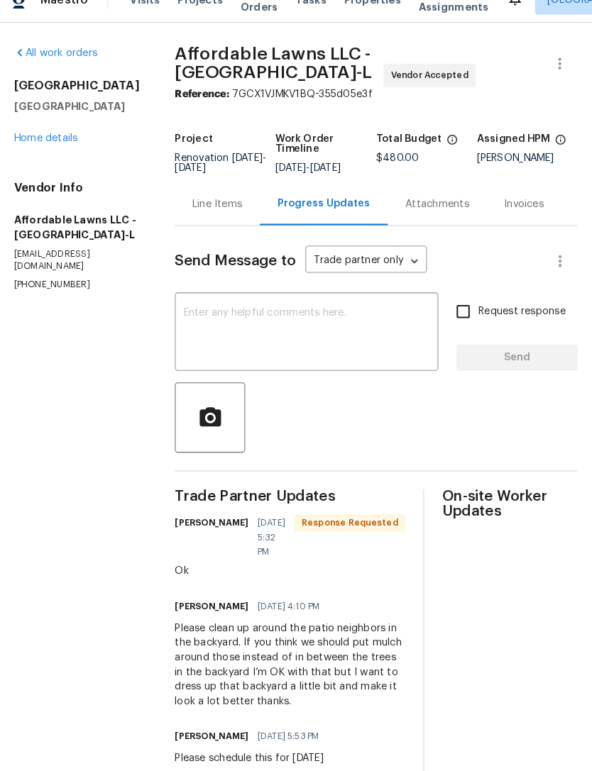
click at [41, 152] on link "Home details" at bounding box center [54, 157] width 62 height 10
